Goal: Task Accomplishment & Management: Use online tool/utility

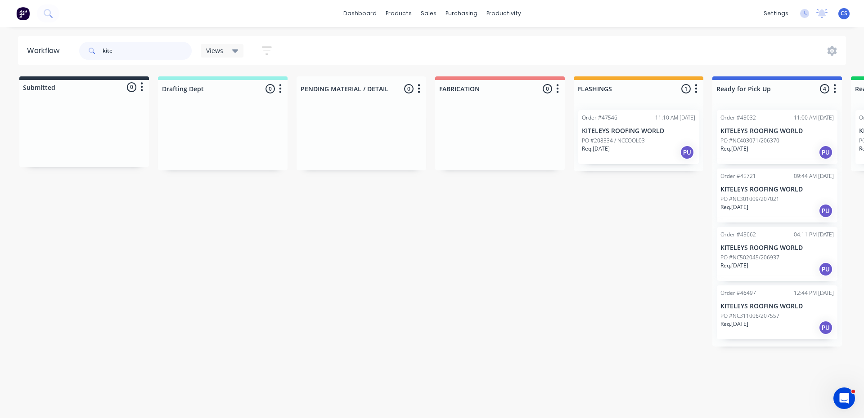
drag, startPoint x: 122, startPoint y: 42, endPoint x: 87, endPoint y: 49, distance: 35.7
click at [87, 49] on div "kite" at bounding box center [135, 51] width 112 height 18
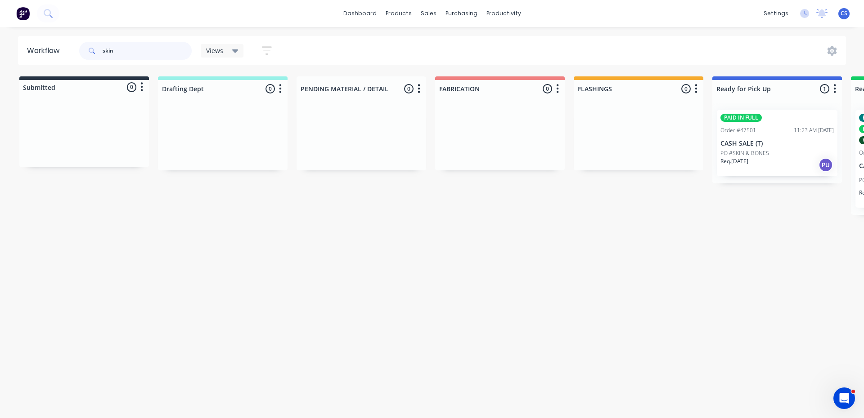
type input "skin"
click at [748, 152] on p "PO #SKIN & BONES" at bounding box center [744, 153] width 49 height 8
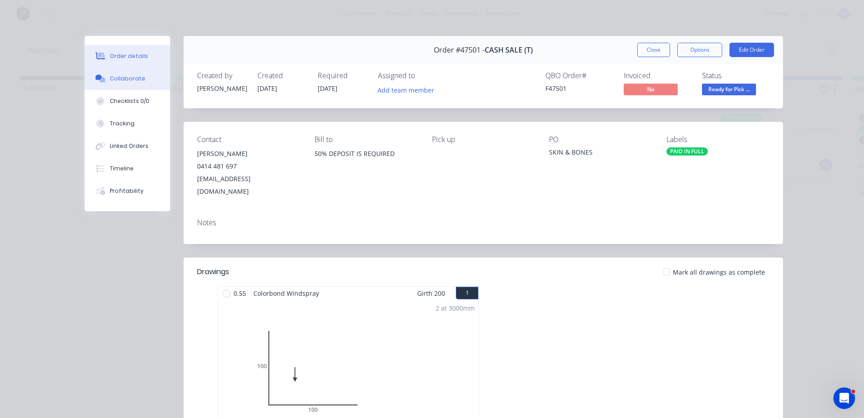
click at [134, 73] on button "Collaborate" at bounding box center [127, 78] width 85 height 22
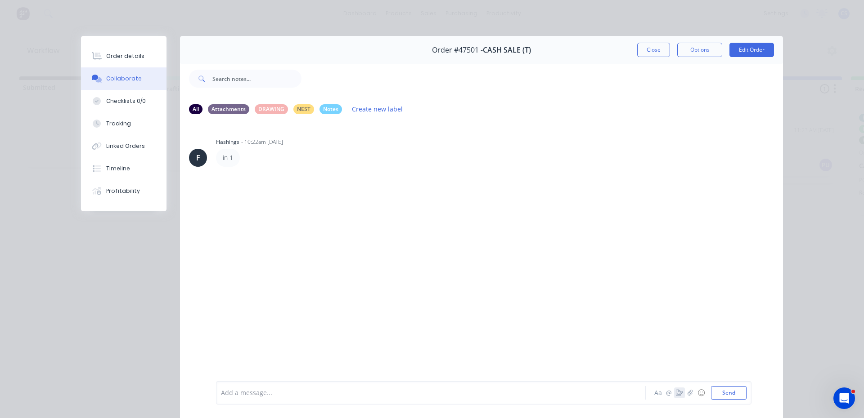
click at [674, 392] on button "button" at bounding box center [679, 393] width 11 height 11
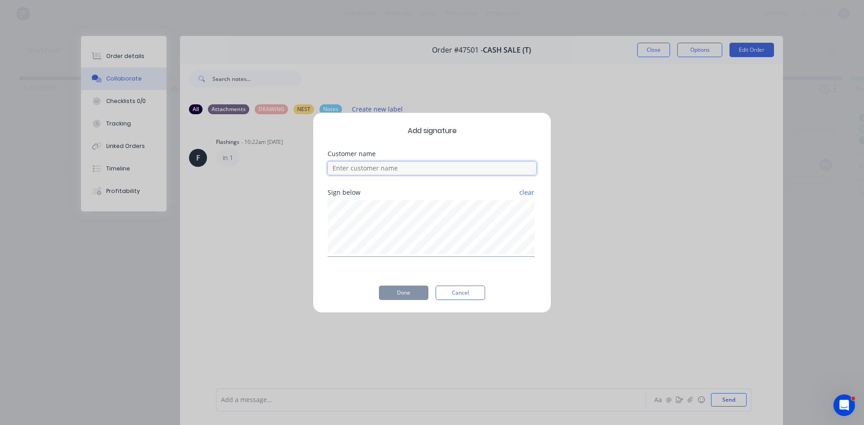
click at [441, 167] on input at bounding box center [432, 168] width 209 height 13
type input "mick"
click at [400, 296] on button "Done" at bounding box center [403, 293] width 49 height 14
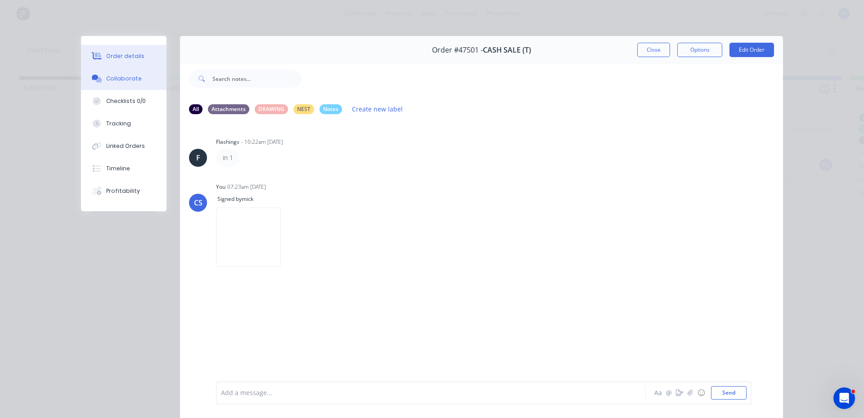
click at [96, 57] on icon at bounding box center [97, 57] width 7 height 8
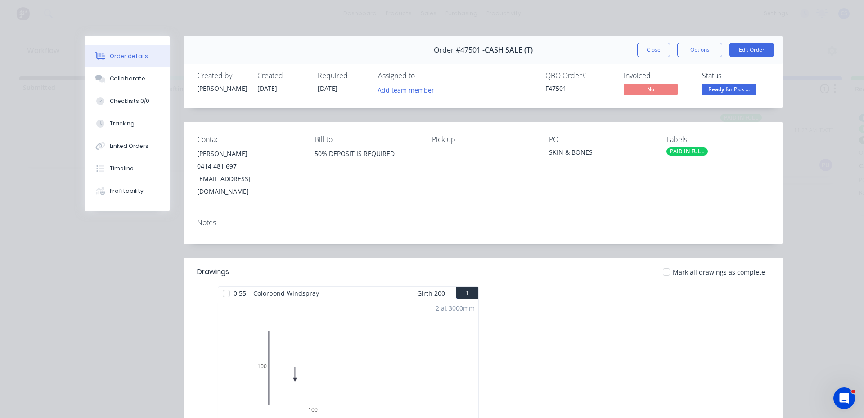
click at [722, 87] on span "Ready for Pick ..." at bounding box center [729, 89] width 54 height 11
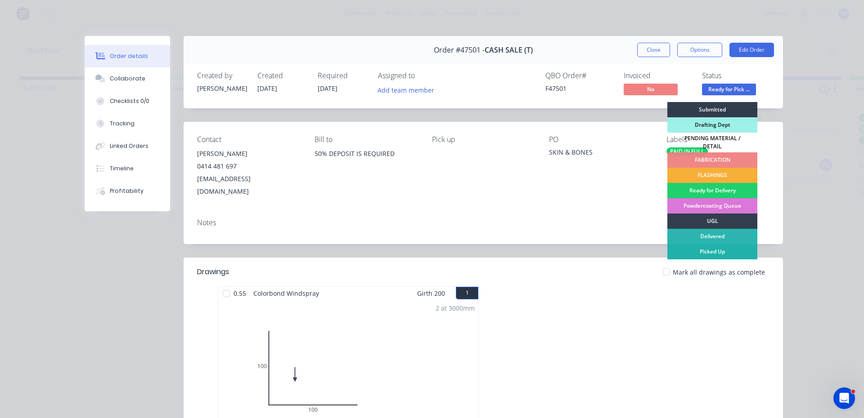
click at [719, 245] on div "Picked Up" at bounding box center [712, 251] width 90 height 15
